Goal: Navigation & Orientation: Find specific page/section

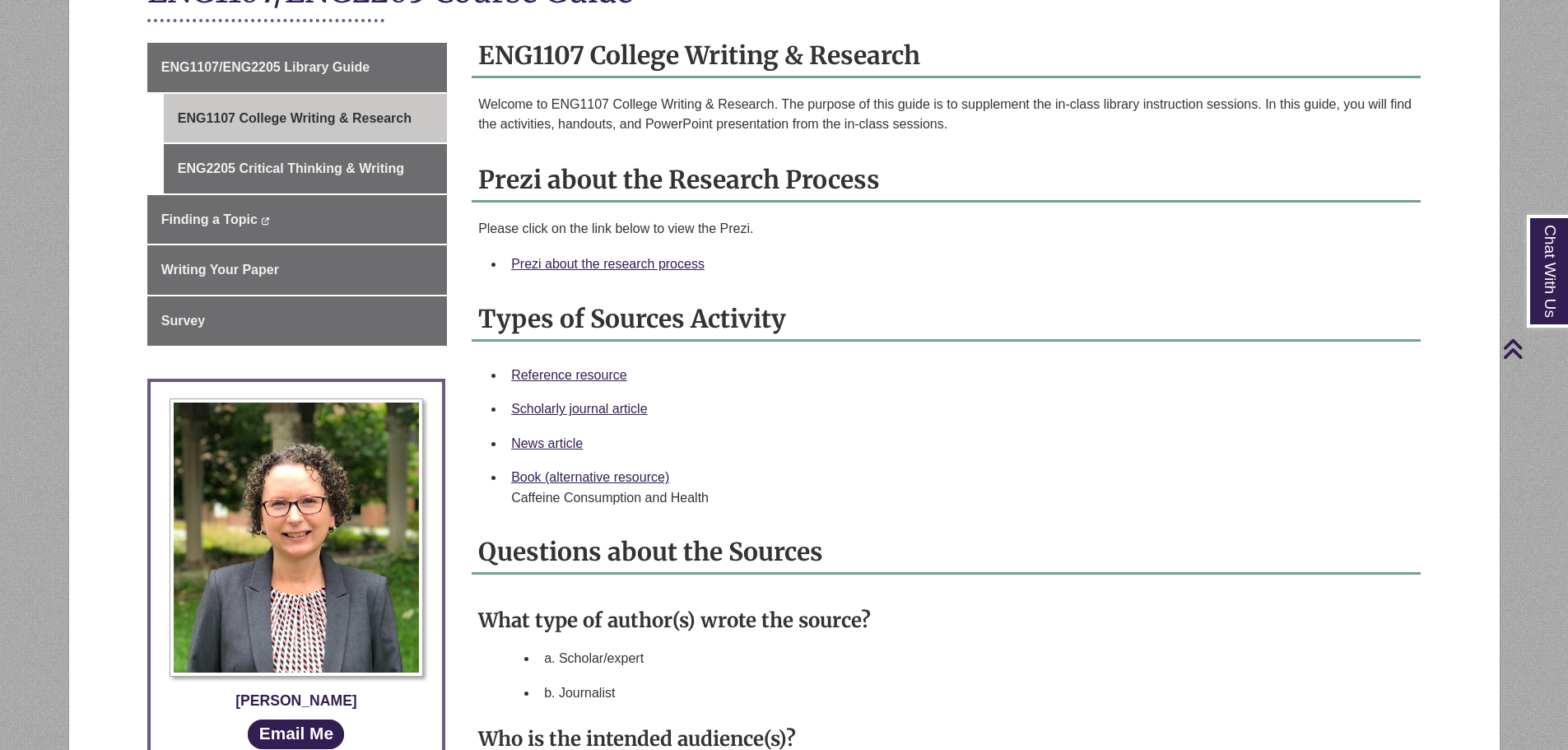
scroll to position [329, 0]
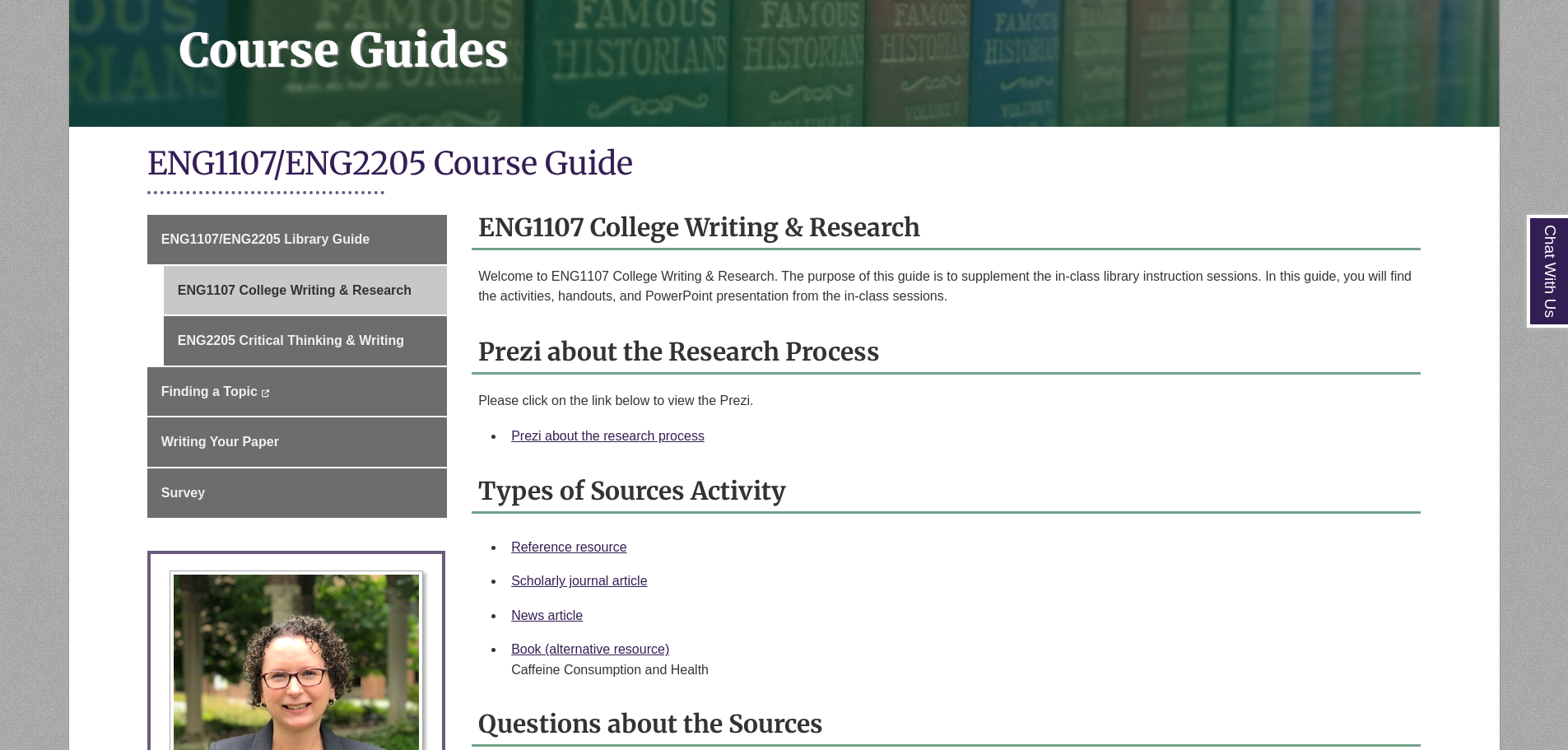
scroll to position [247, 0]
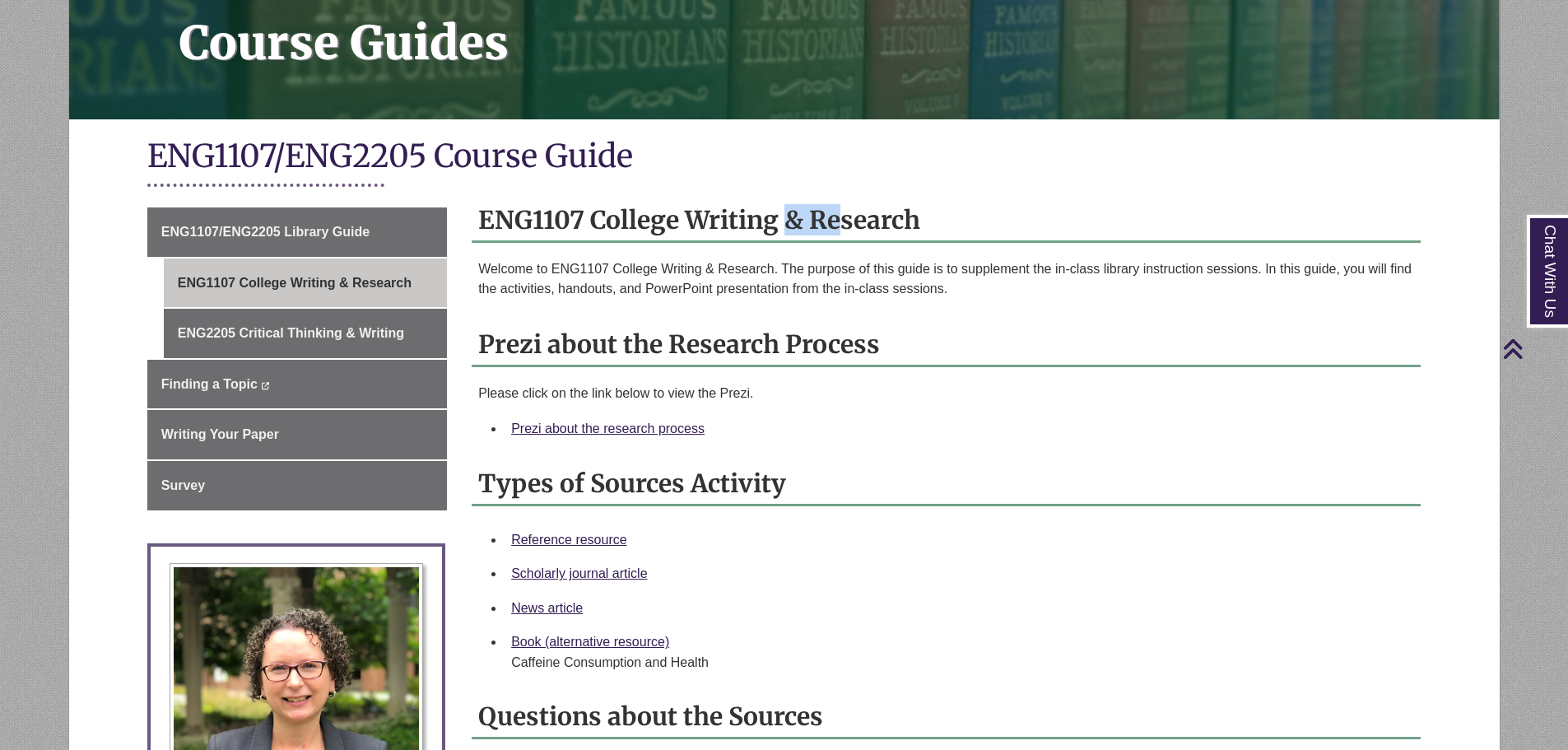
drag, startPoint x: 536, startPoint y: 214, endPoint x: 582, endPoint y: 218, distance: 46.2
click at [582, 218] on h2 "ENG1107 College Writing & Research" at bounding box center [946, 221] width 949 height 44
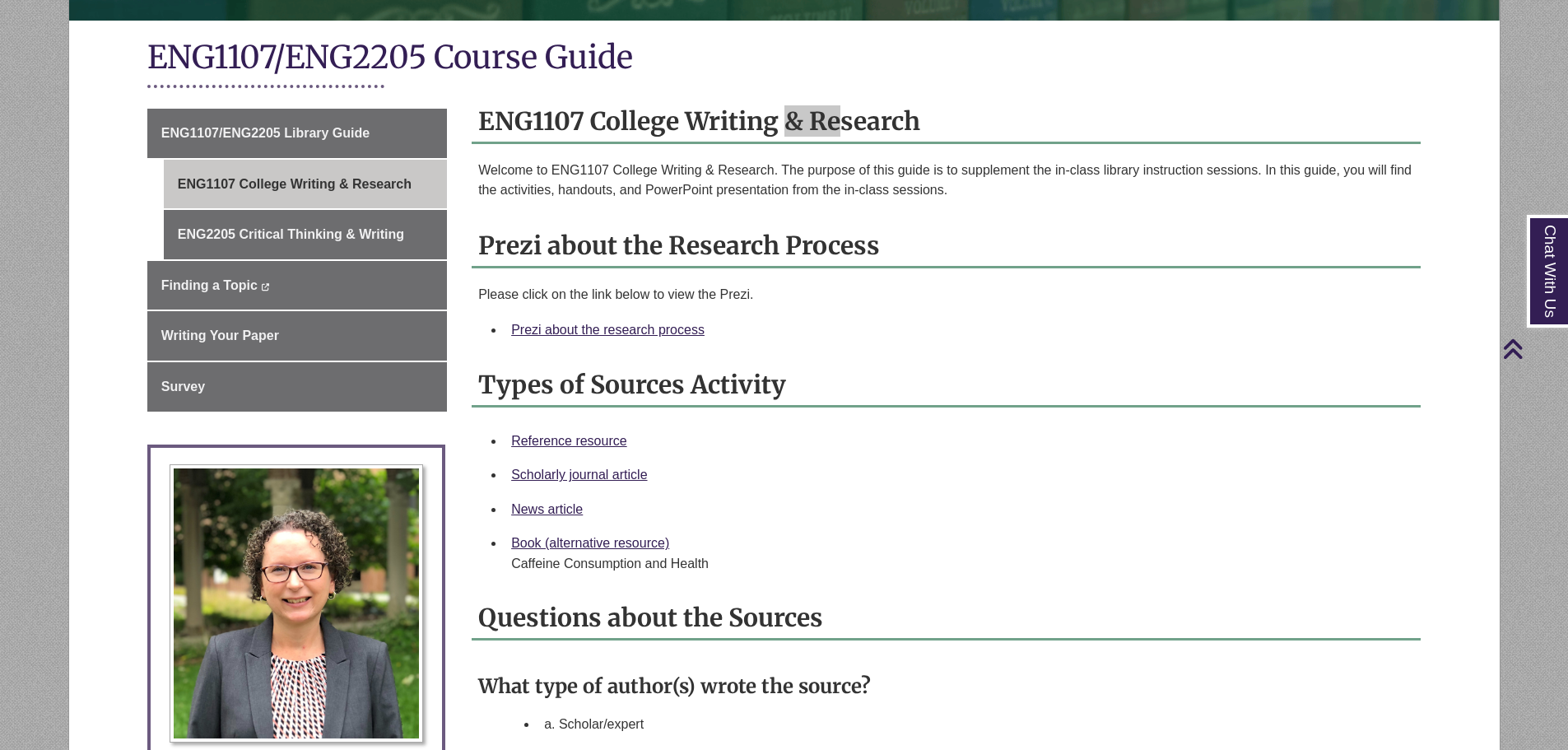
scroll to position [329, 0]
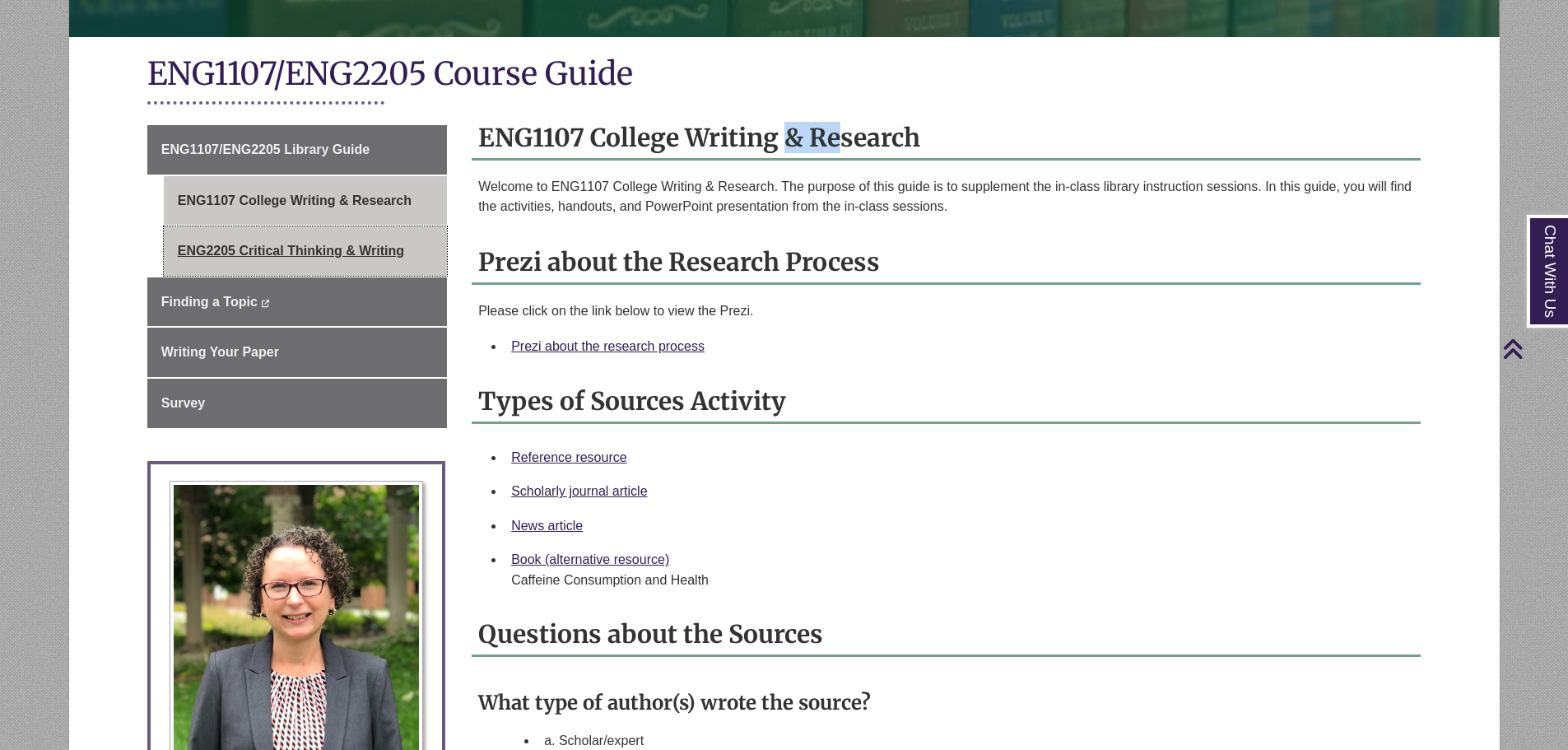
click at [353, 249] on link "ENG2205 Critical Thinking & Writing" at bounding box center [305, 251] width 283 height 49
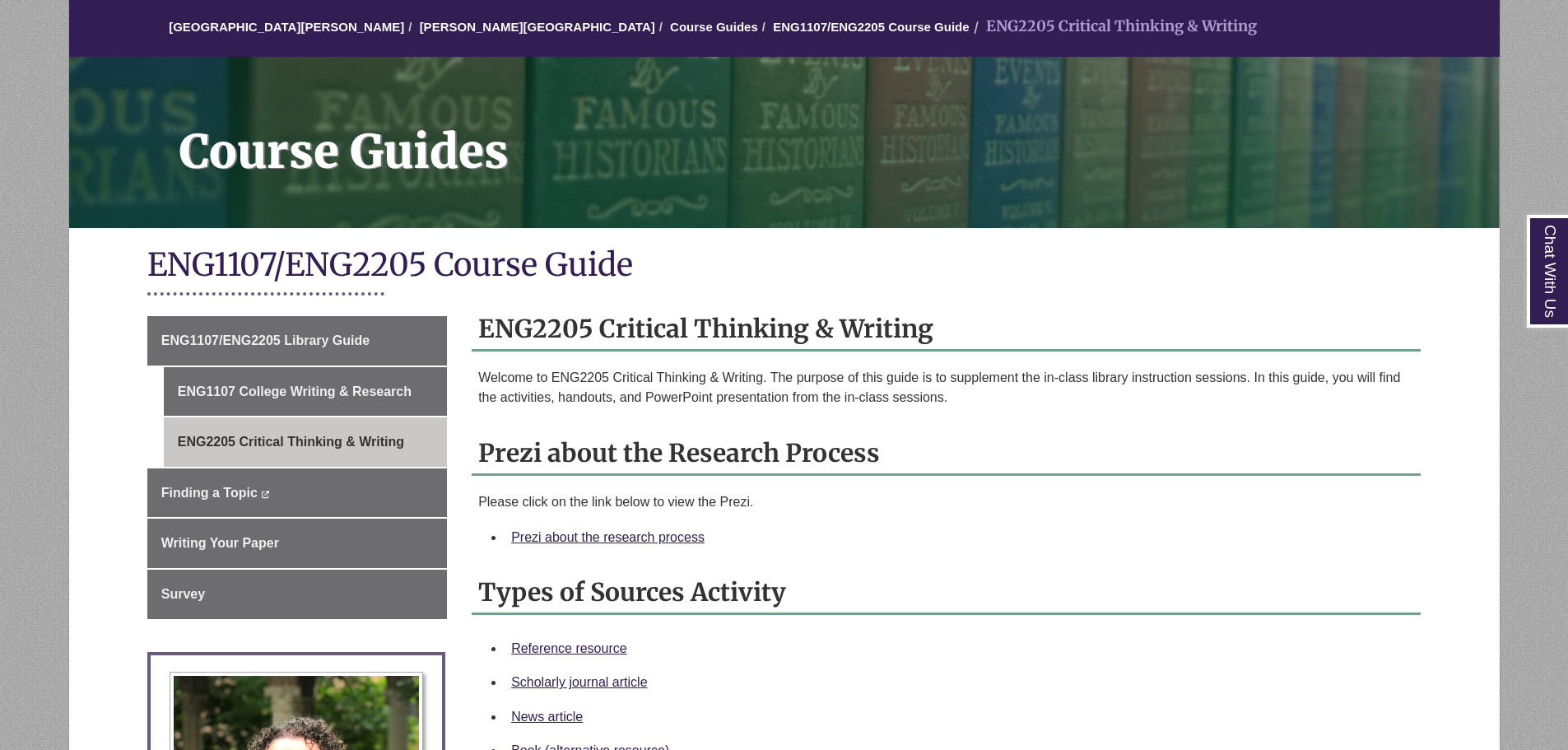
scroll to position [247, 0]
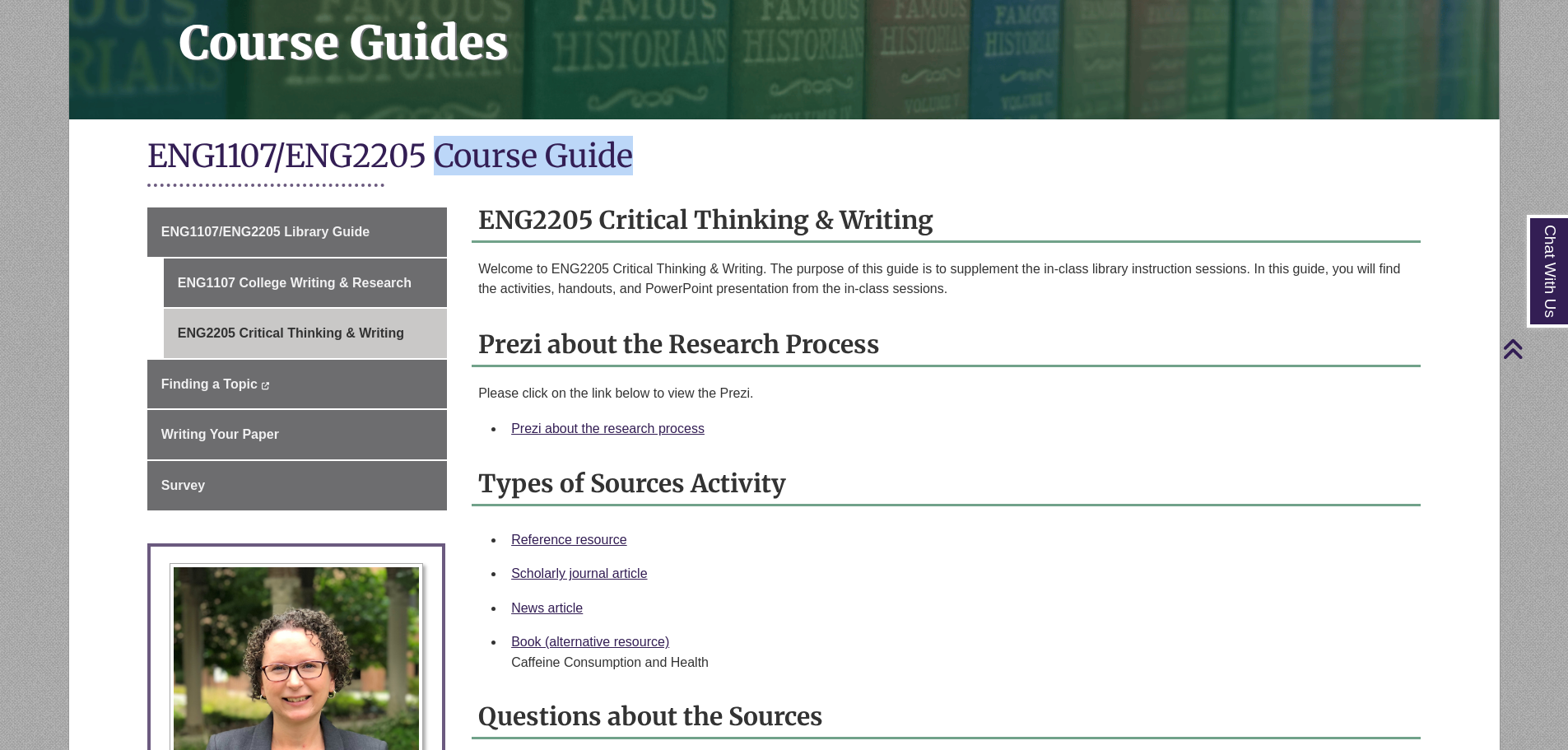
drag, startPoint x: 437, startPoint y: 157, endPoint x: 650, endPoint y: 134, distance: 214.2
click at [650, 134] on div "ENG1107/ENG2205 Course Guide" at bounding box center [784, 166] width 1432 height 67
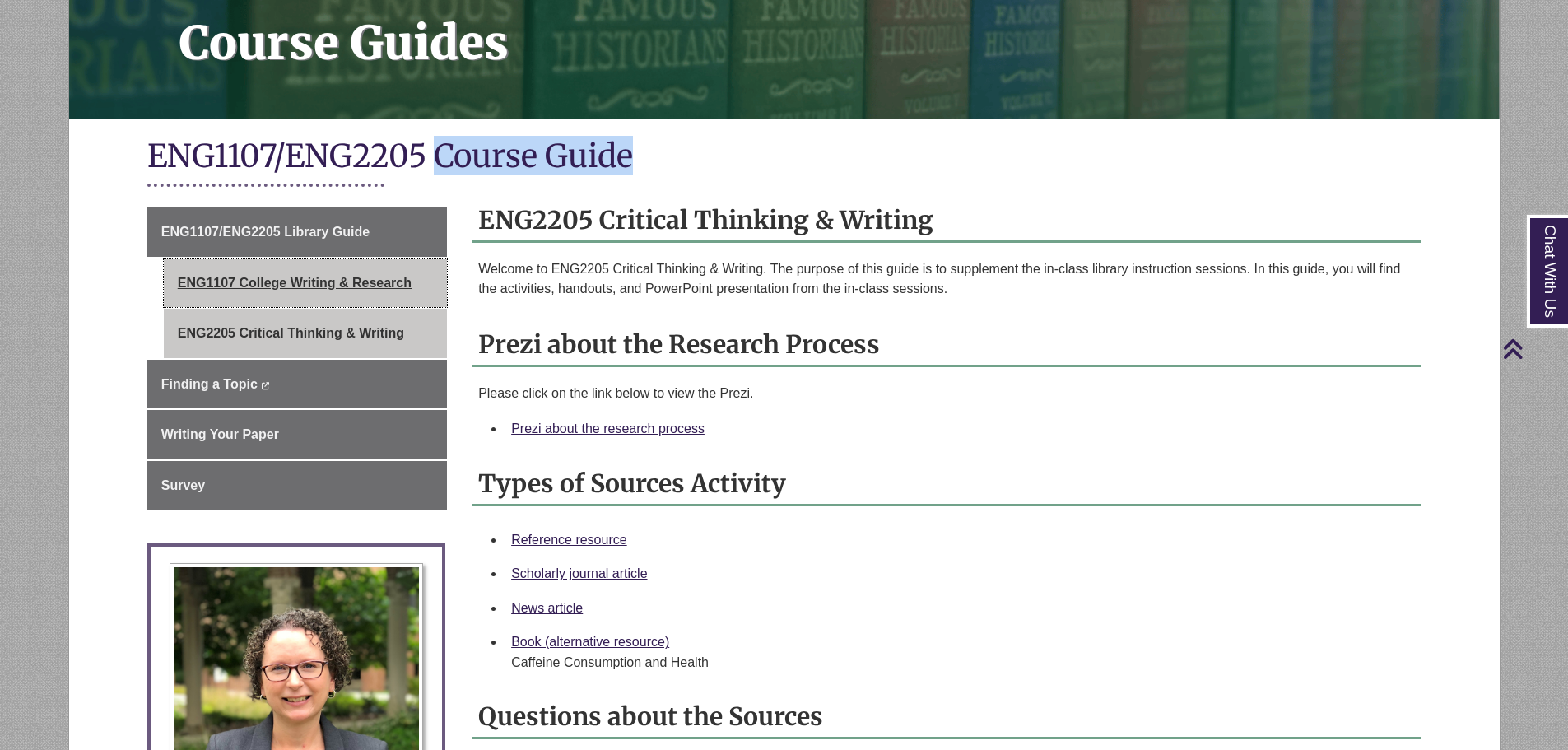
click at [264, 273] on link "ENG1107 College Writing & Research" at bounding box center [305, 283] width 283 height 49
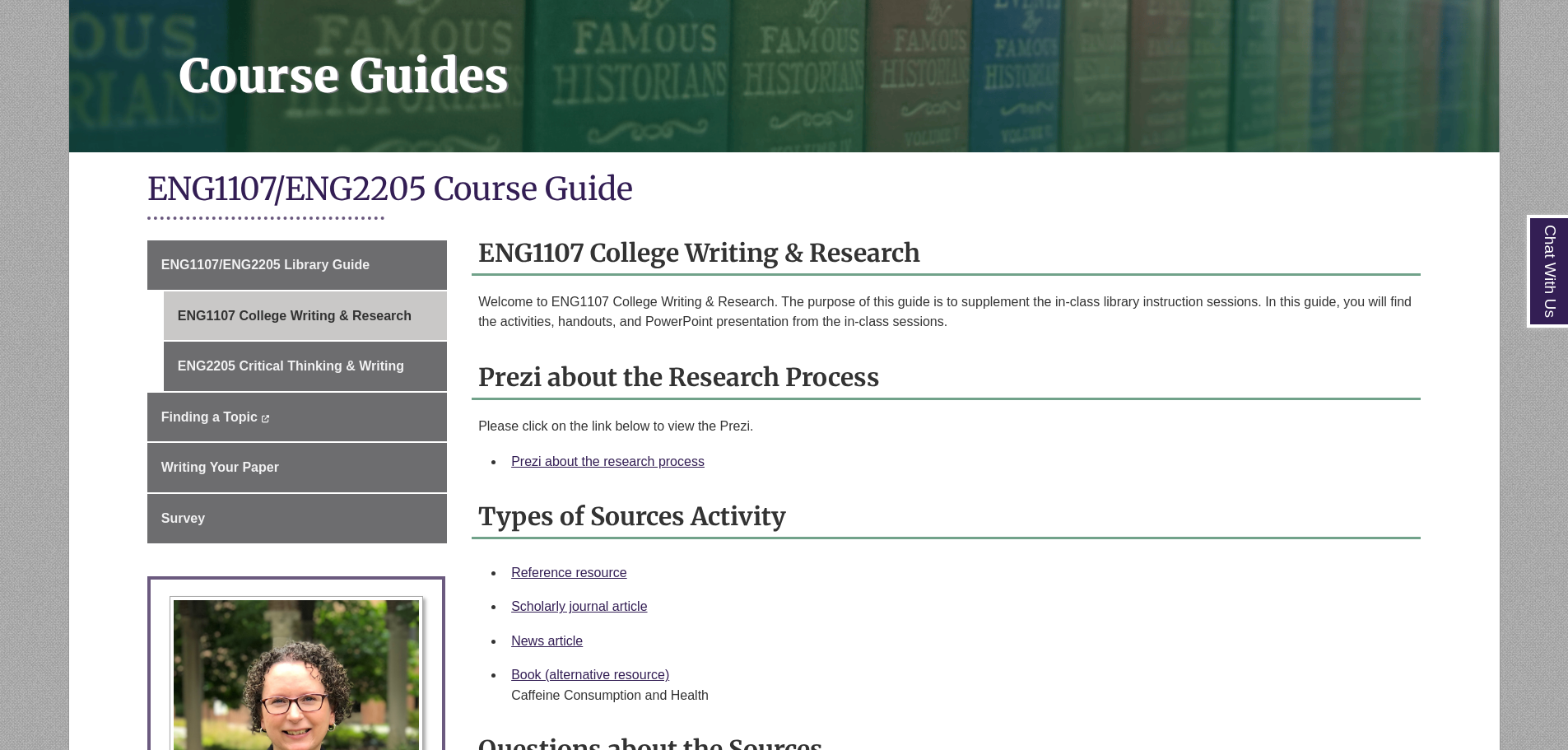
scroll to position [247, 0]
